Goal: Information Seeking & Learning: Learn about a topic

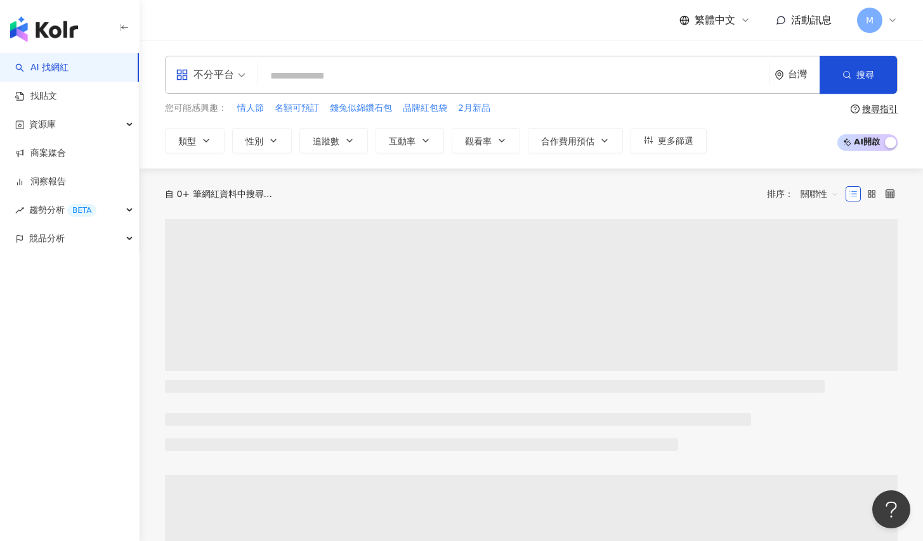
click at [336, 77] on input "search" at bounding box center [513, 76] width 500 height 24
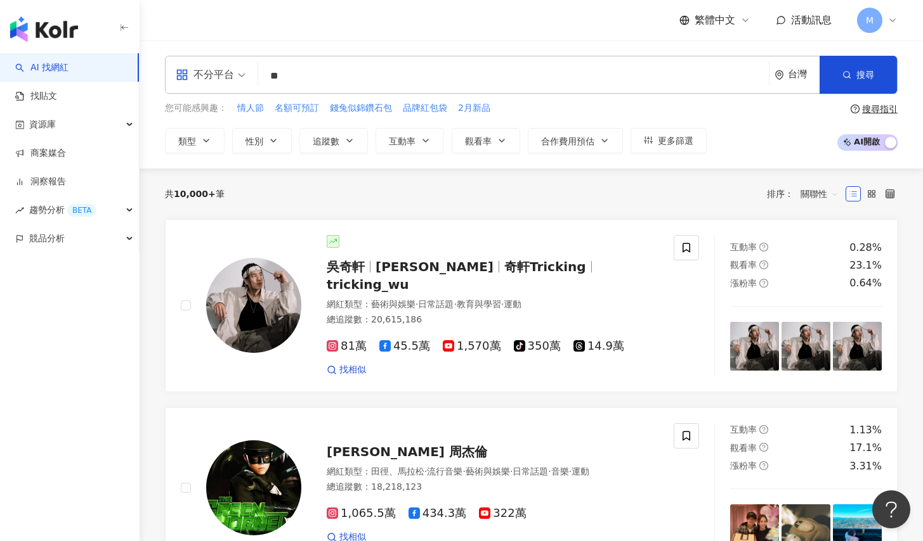
type input "*"
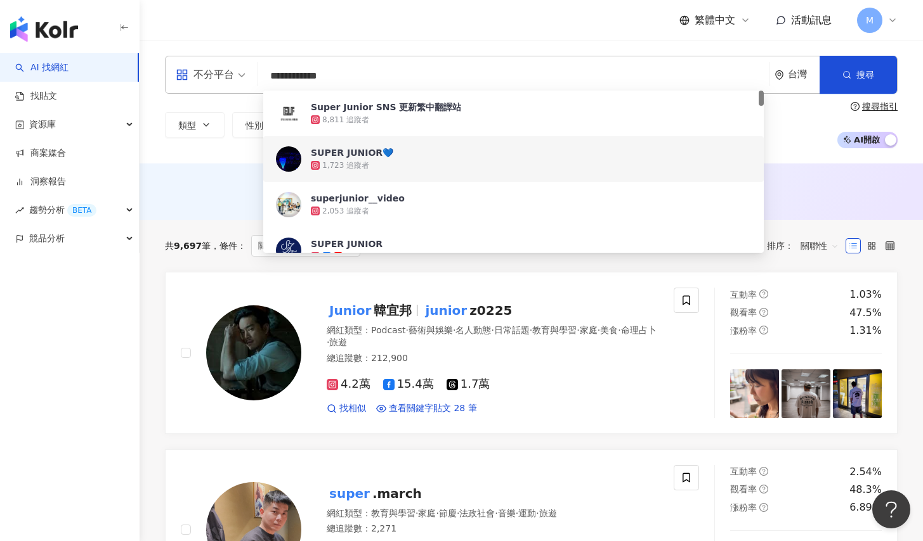
type input "**********"
click at [795, 79] on div "台灣" at bounding box center [804, 74] width 32 height 11
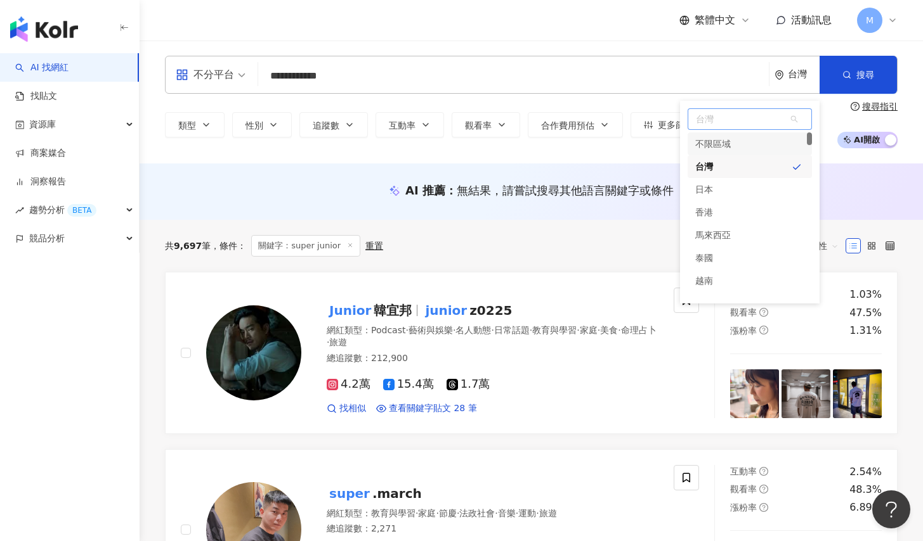
click at [749, 146] on div "不限區域" at bounding box center [749, 144] width 124 height 23
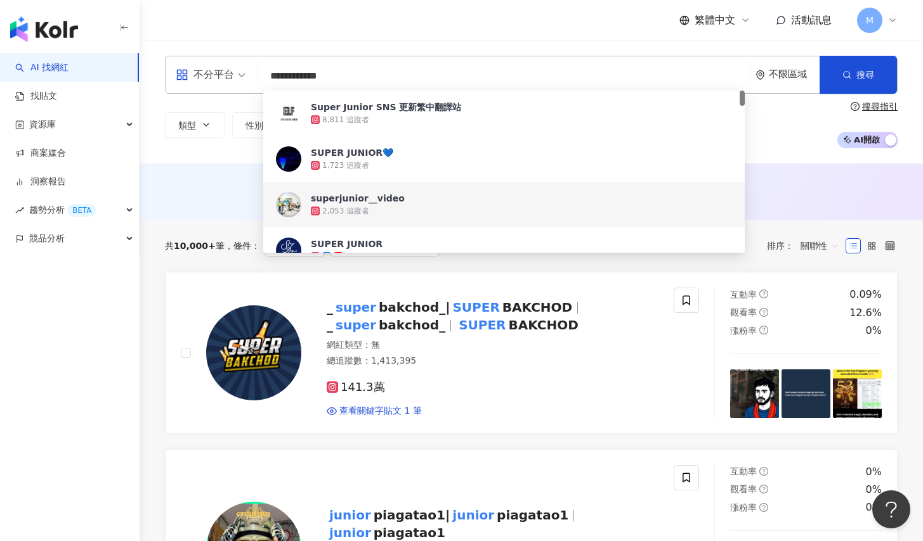
click at [232, 209] on div "AI 推薦 ： 無結果，請嘗試搜尋其他語言關鍵字或條件" at bounding box center [530, 192] width 783 height 56
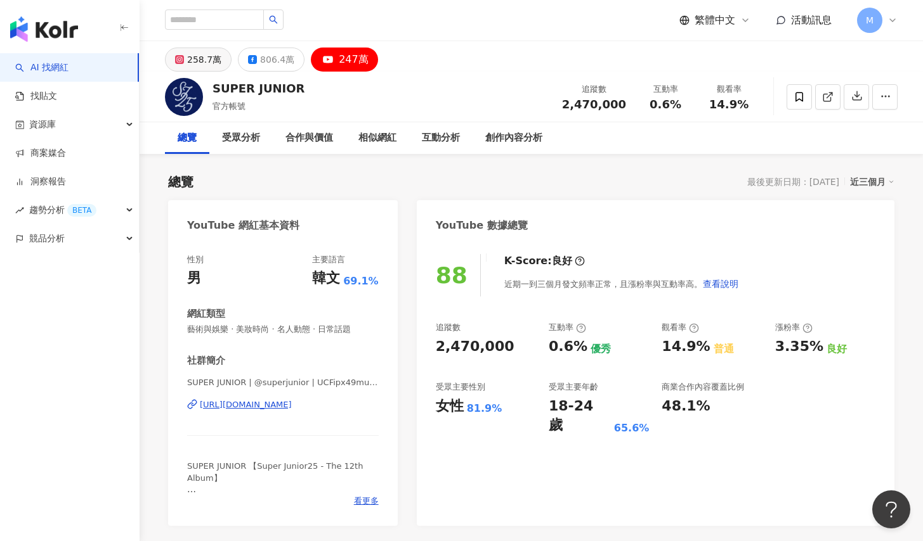
click at [198, 59] on div "258.7萬" at bounding box center [204, 60] width 34 height 18
